Goal: Navigation & Orientation: Find specific page/section

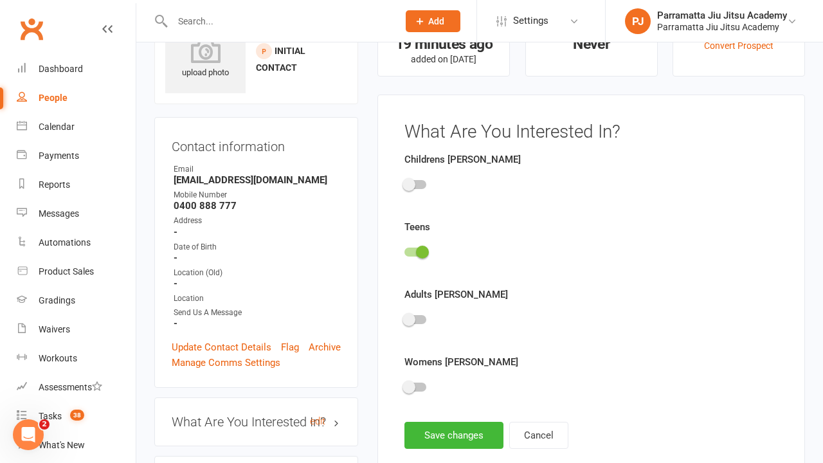
scroll to position [89, 0]
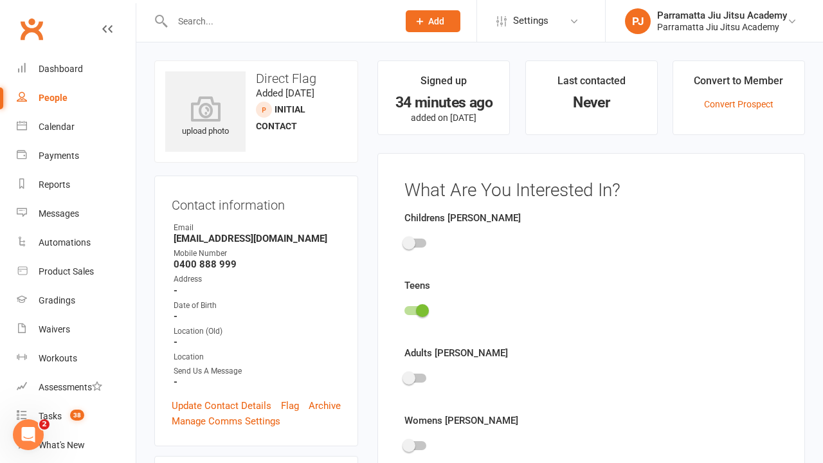
scroll to position [89, 0]
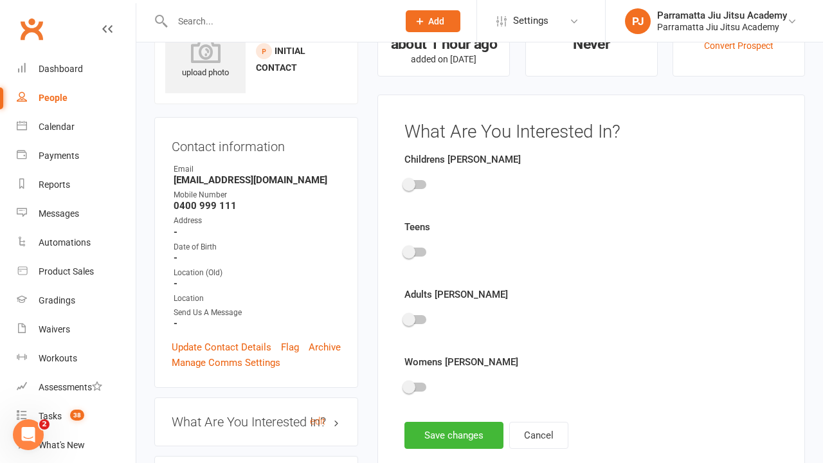
scroll to position [89, 0]
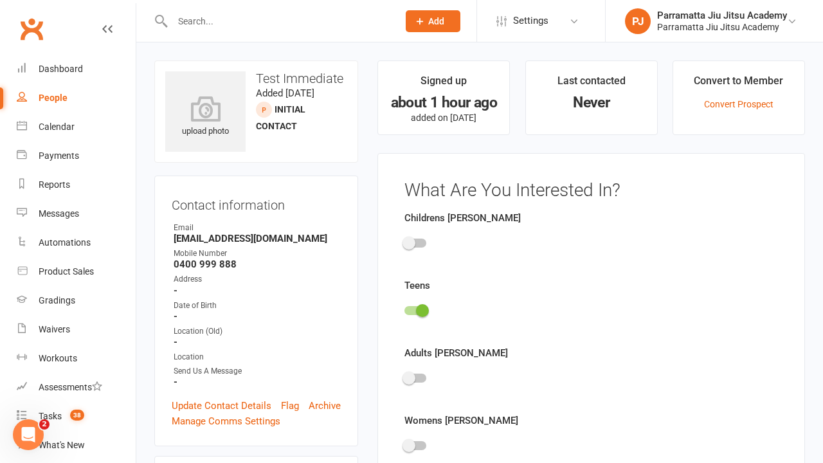
scroll to position [89, 0]
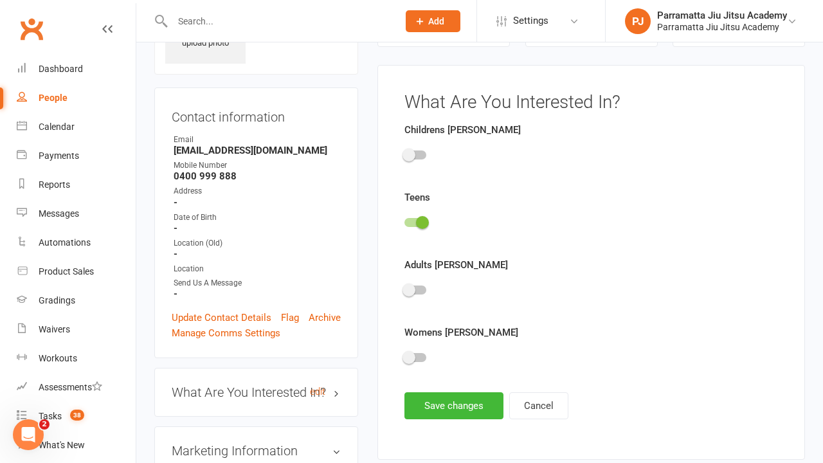
scroll to position [89, 0]
